Goal: Navigation & Orientation: Find specific page/section

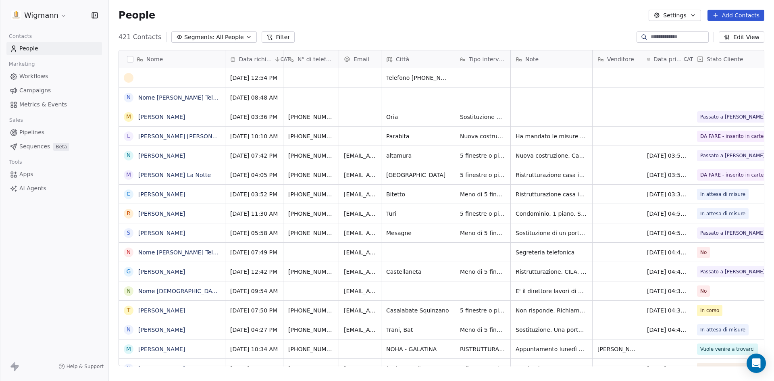
scroll to position [329, 659]
click at [191, 97] on link "Nome [PERSON_NAME] Telefono [PHONE_NUMBER] Città Palagianello Trattamento dati …" at bounding box center [408, 97] width 541 height 6
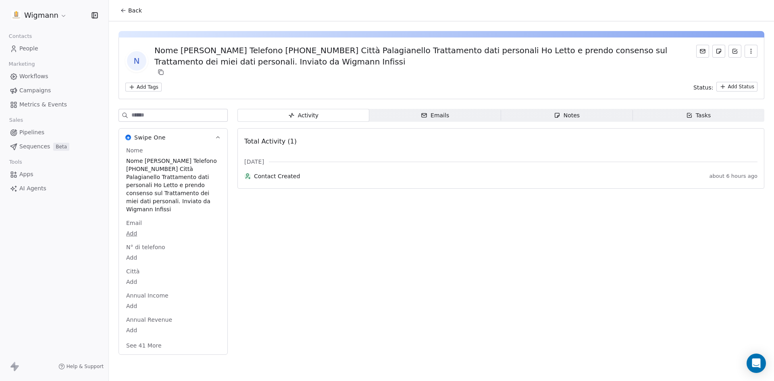
click at [125, 8] on icon at bounding box center [123, 10] width 6 height 6
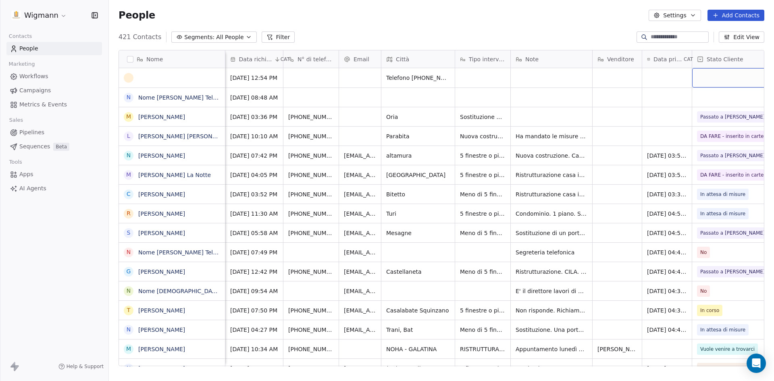
scroll to position [0, 87]
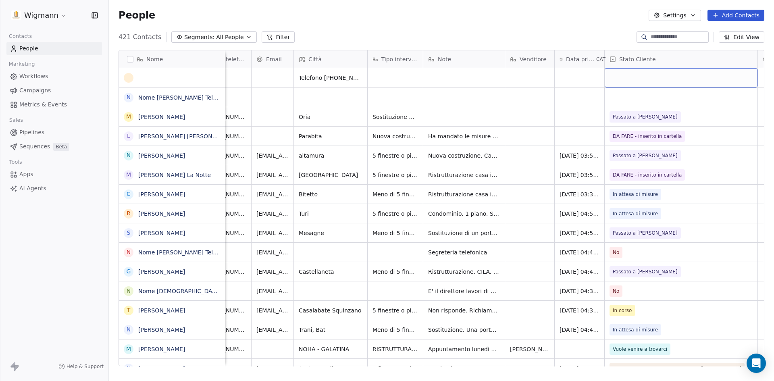
click at [717, 74] on div "grid" at bounding box center [680, 77] width 153 height 19
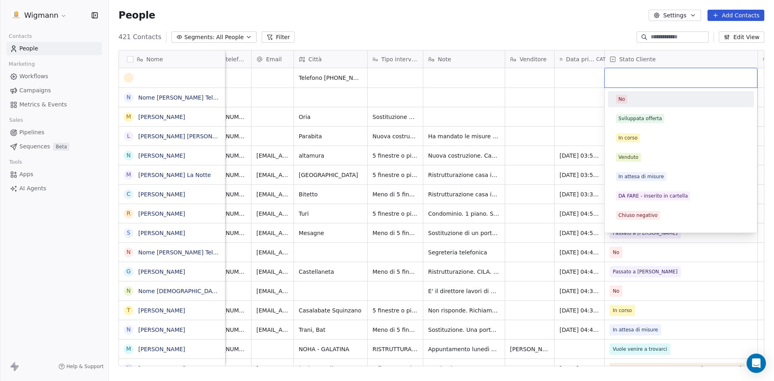
click at [459, 16] on html "Wigmann Contacts People Marketing Workflows Campaigns Metrics & Events Sales Pi…" at bounding box center [387, 190] width 774 height 381
